Goal: Navigation & Orientation: Find specific page/section

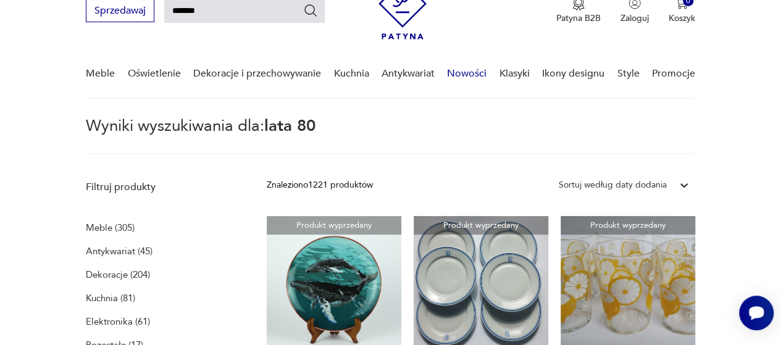
click at [479, 69] on link "Nowości" at bounding box center [466, 74] width 39 height 48
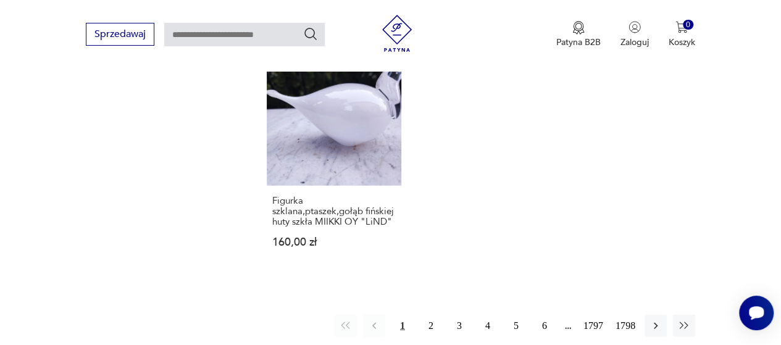
scroll to position [1711, 0]
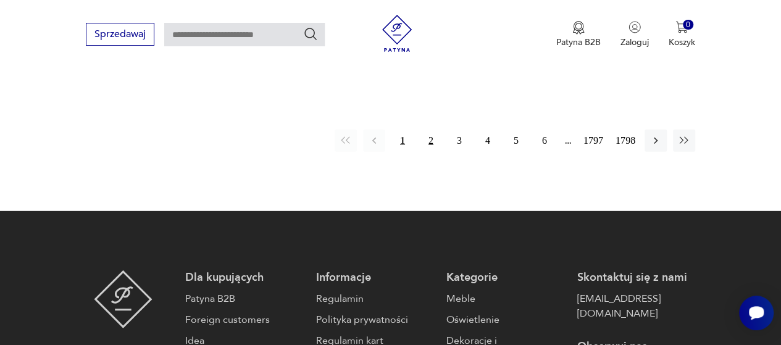
click at [431, 130] on button "2" at bounding box center [431, 141] width 22 height 22
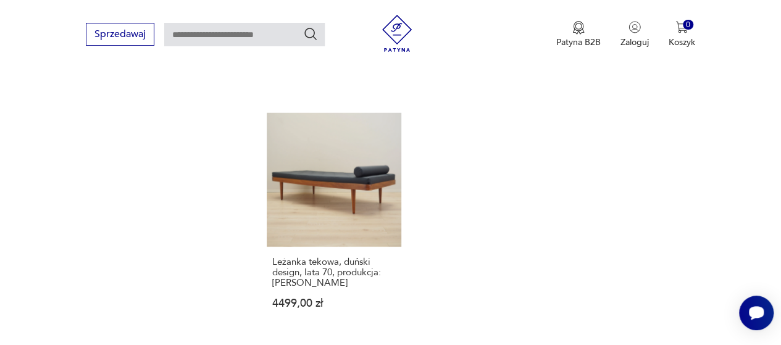
scroll to position [1579, 0]
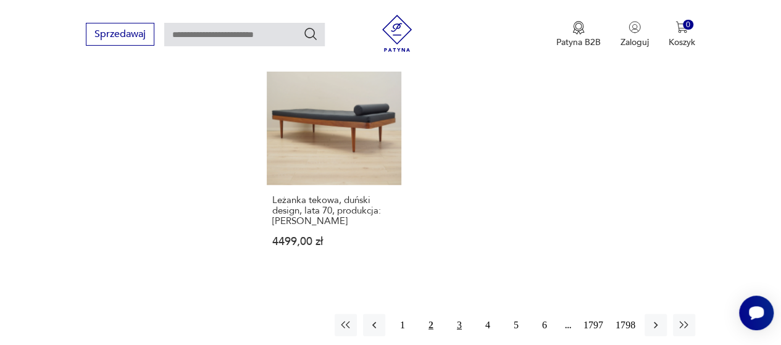
click at [458, 314] on button "3" at bounding box center [459, 325] width 22 height 22
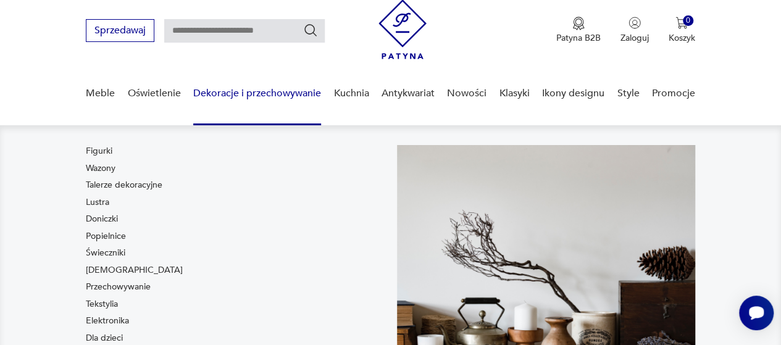
scroll to position [98, 0]
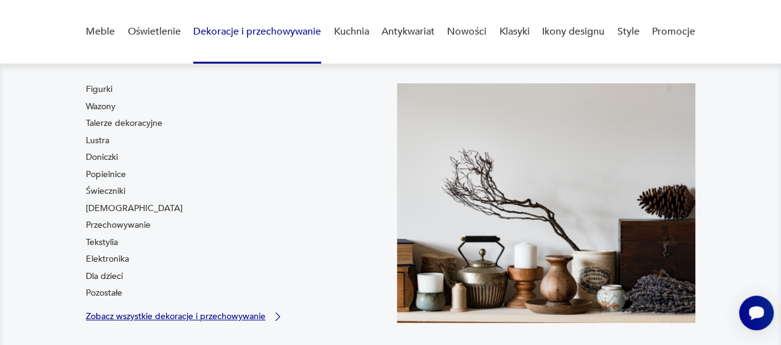
click at [212, 318] on p "Zobacz wszystkie dekoracje i przechowywanie" at bounding box center [176, 316] width 180 height 8
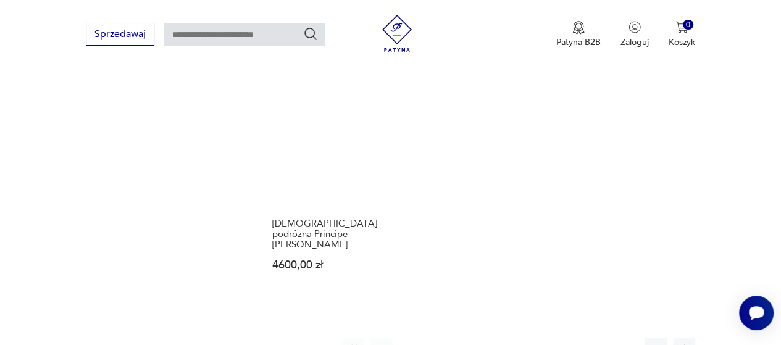
scroll to position [1912, 0]
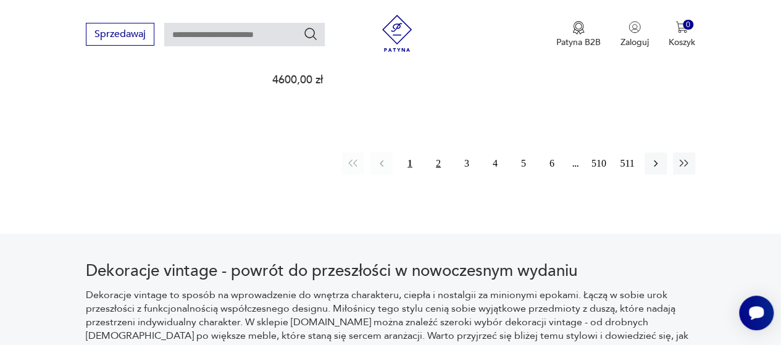
click at [438, 152] on button "2" at bounding box center [438, 163] width 22 height 22
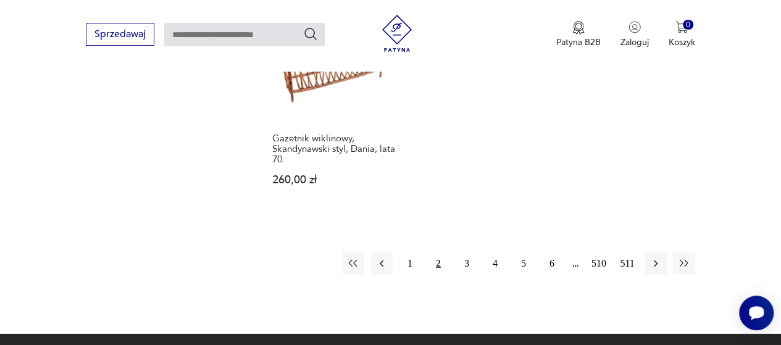
scroll to position [1870, 0]
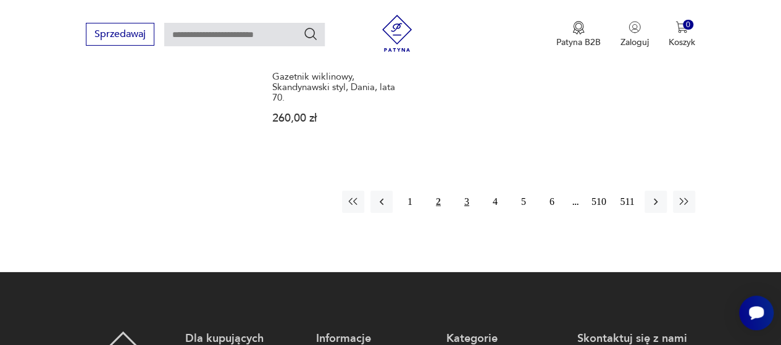
click at [467, 191] on button "3" at bounding box center [466, 202] width 22 height 22
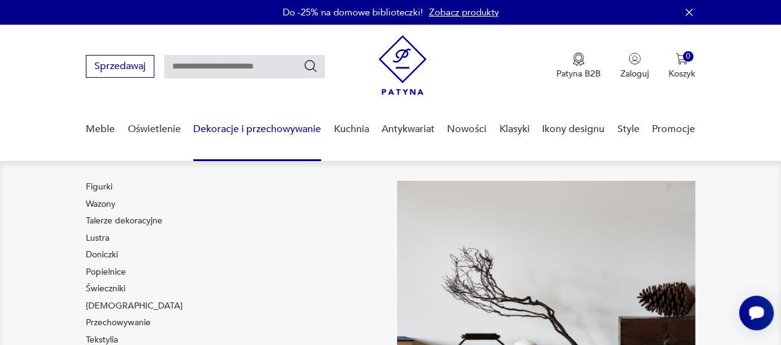
scroll to position [62, 0]
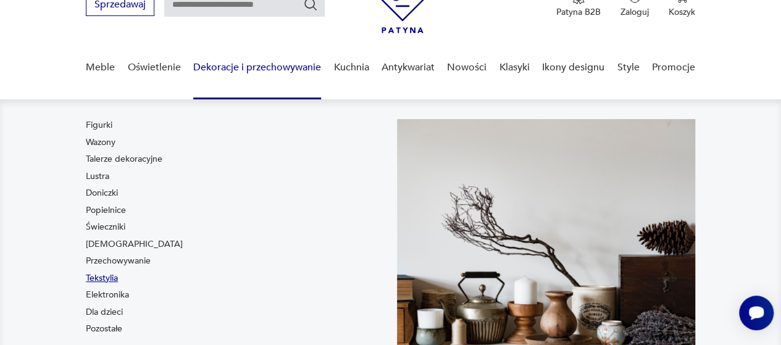
click at [100, 280] on link "Tekstylia" at bounding box center [102, 278] width 32 height 12
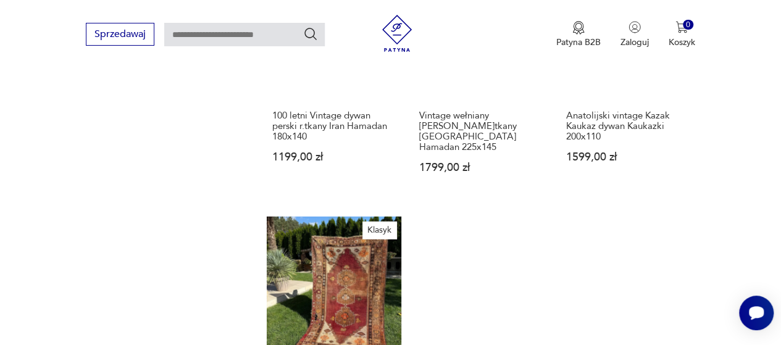
scroll to position [1808, 0]
